Goal: Task Accomplishment & Management: Use online tool/utility

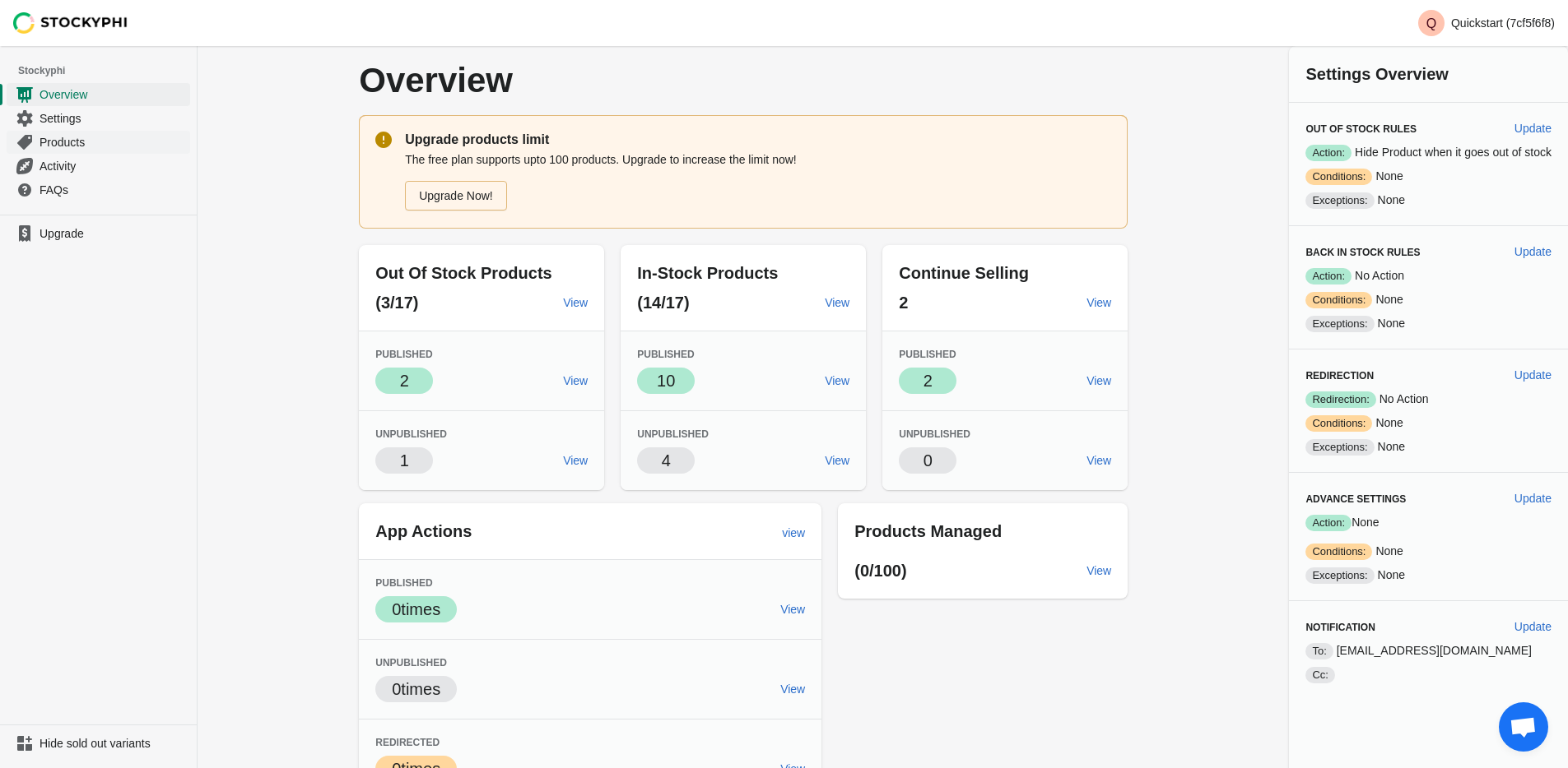
click at [62, 137] on span "Products" at bounding box center [113, 142] width 147 height 16
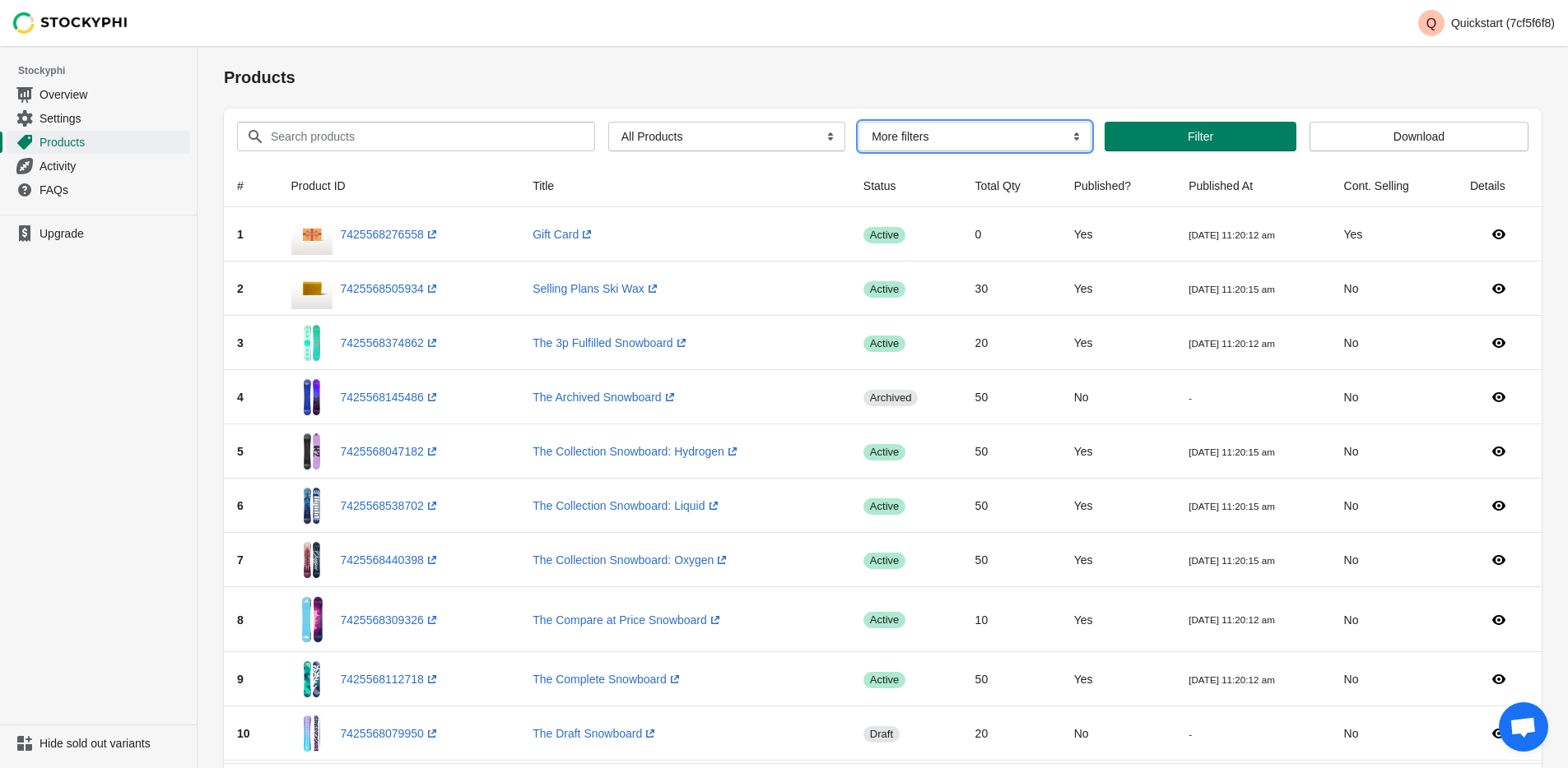
click at [902, 129] on select "More filters Delayed product hide" at bounding box center [975, 136] width 233 height 30
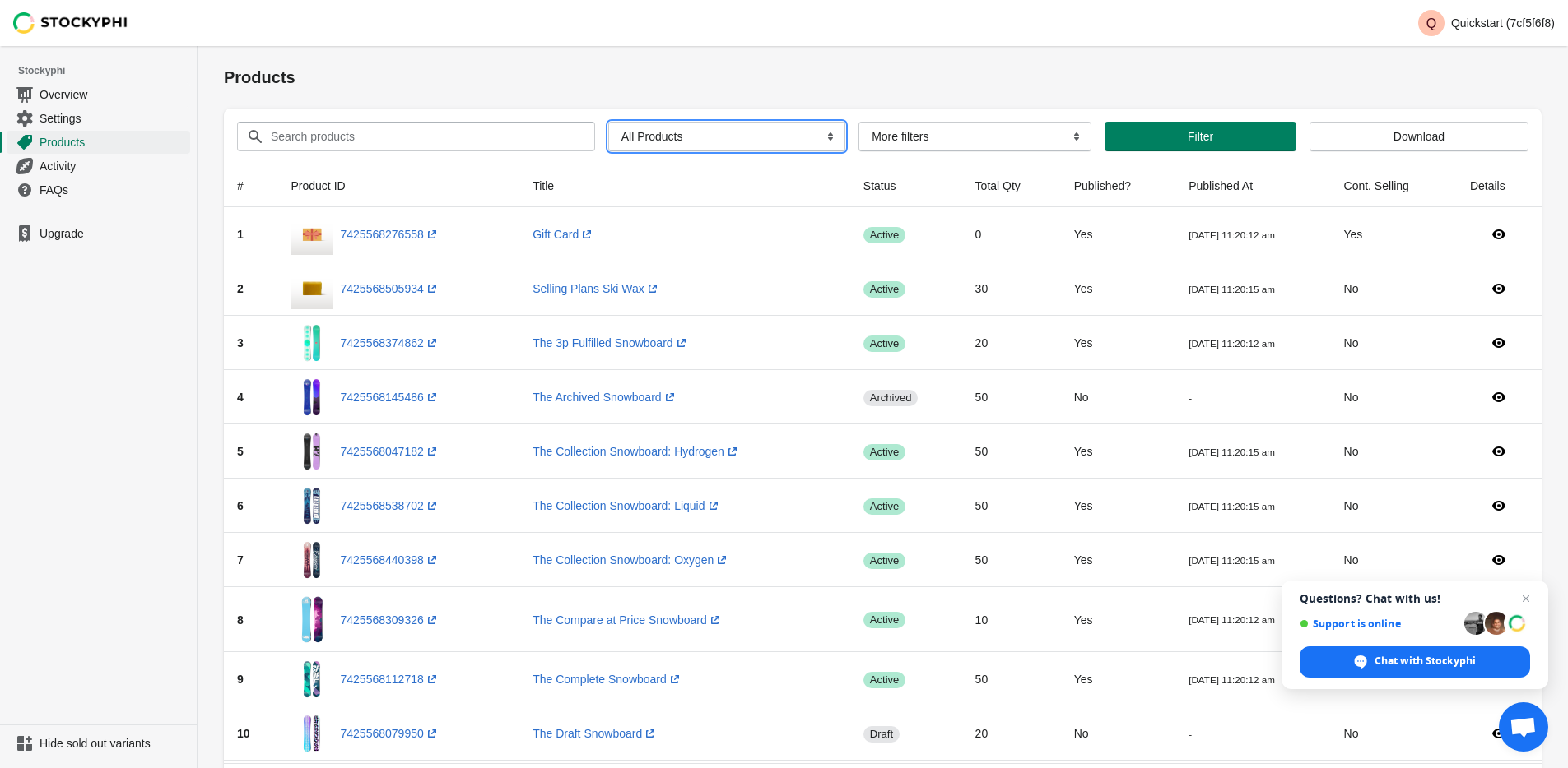
click at [793, 137] on select "All Products InStock InStock Published InStock Un-Published OOS OOS Published O…" at bounding box center [726, 136] width 237 height 30
